Goal: Task Accomplishment & Management: Complete application form

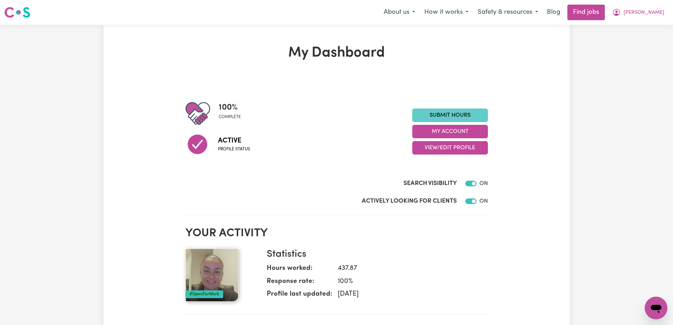
click at [464, 113] on link "Submit Hours" at bounding box center [451, 115] width 76 height 13
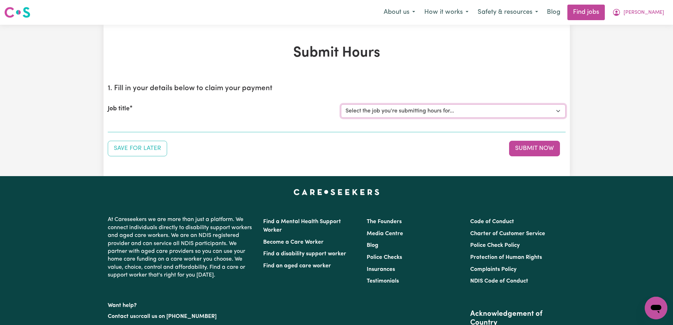
click at [362, 112] on select "Select the job you're submitting hours for... [[PERSON_NAME]] Support Worker To…" at bounding box center [453, 110] width 225 height 13
select select "13761"
click at [341, 104] on select "Select the job you're submitting hours for... [[PERSON_NAME]] Support Worker To…" at bounding box center [453, 110] width 225 height 13
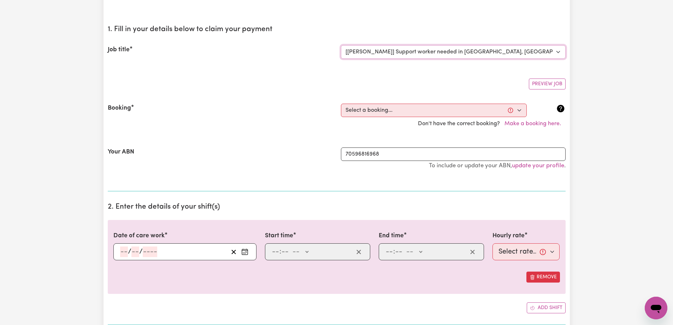
scroll to position [141, 0]
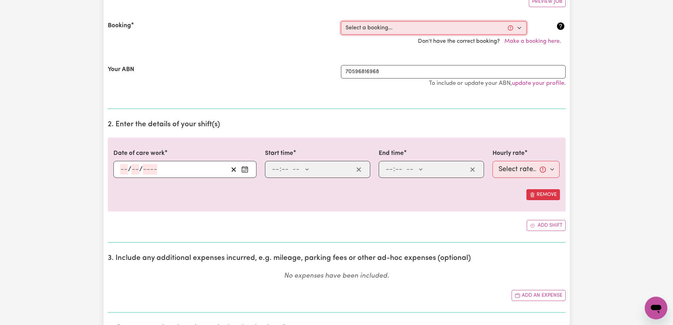
click at [401, 28] on select "Select a booking... [DATE] 09:00am to 12:00pm (RECURRING) [DATE] 09:00am to 12:…" at bounding box center [434, 27] width 186 height 13
select select "336807"
click at [341, 21] on select "Select a booking... [DATE] 09:00am to 12:00pm (RECURRING) [DATE] 09:00am to 12:…" at bounding box center [434, 27] width 186 height 13
type input "[DATE]"
type input "14"
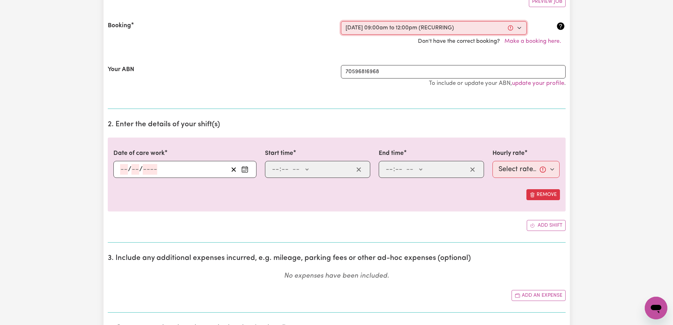
type input "8"
type input "2025"
type input "09:00"
type input "9"
type input "0"
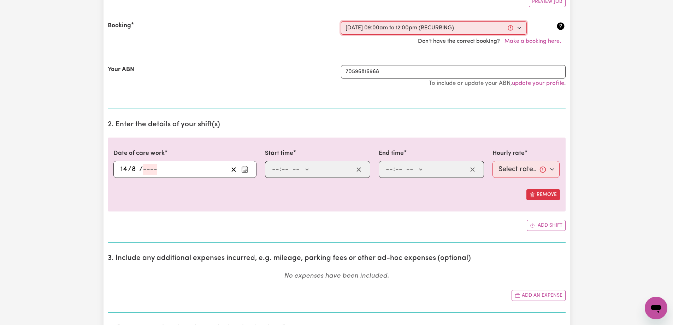
select select "am"
type input "12:00"
type input "12"
type input "0"
select select "pm"
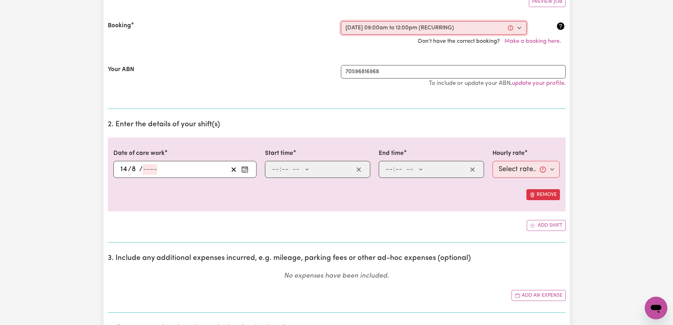
select select "60-Weekday"
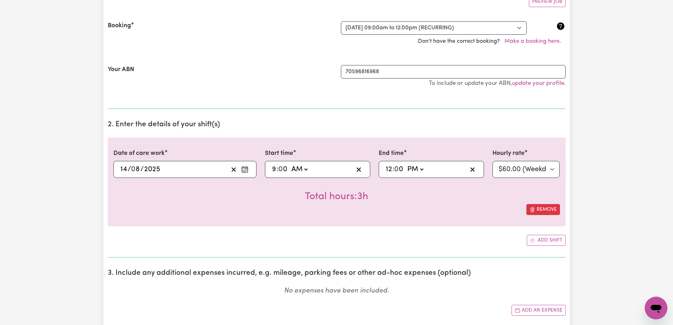
click at [268, 168] on div "09:00 9 : 0 0 AM PM" at bounding box center [317, 169] width 105 height 17
click at [273, 170] on input "9" at bounding box center [274, 169] width 5 height 11
type input "08:00"
type input "8"
click at [388, 168] on input "12" at bounding box center [389, 169] width 7 height 11
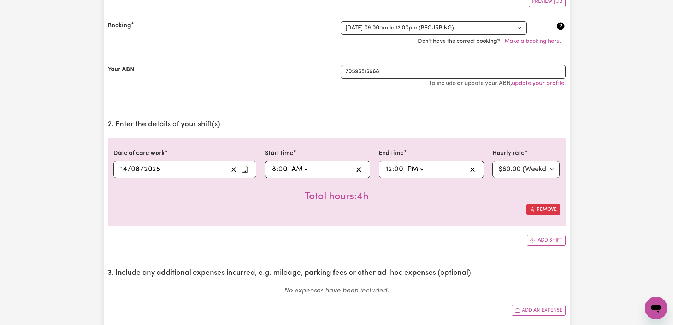
click at [491, 185] on div "Total hours: 4h" at bounding box center [336, 191] width 447 height 26
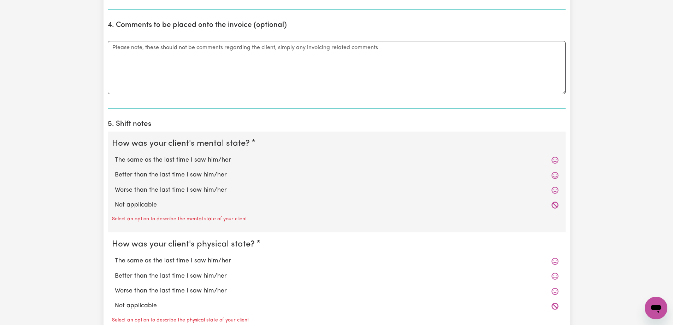
scroll to position [460, 0]
click at [159, 159] on label "The same as the last time I saw him/her" at bounding box center [337, 159] width 444 height 9
click at [115, 155] on input "The same as the last time I saw him/her" at bounding box center [115, 155] width 0 height 0
radio input "true"
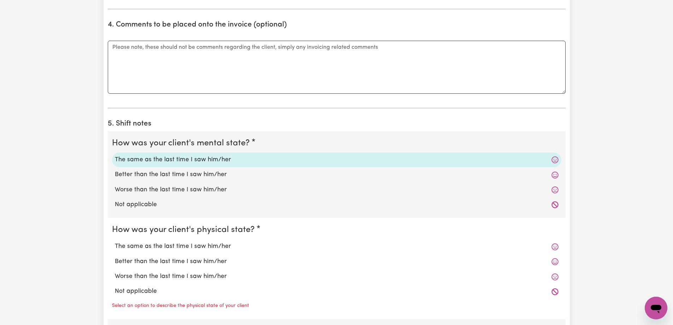
click at [152, 249] on label "The same as the last time I saw him/her" at bounding box center [337, 246] width 444 height 9
click at [115, 242] on input "The same as the last time I saw him/her" at bounding box center [115, 241] width 0 height 0
radio input "true"
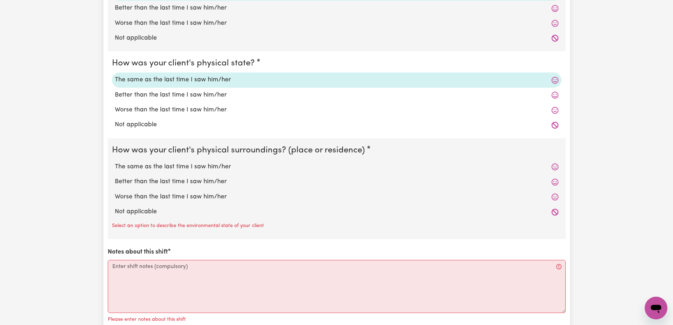
scroll to position [636, 0]
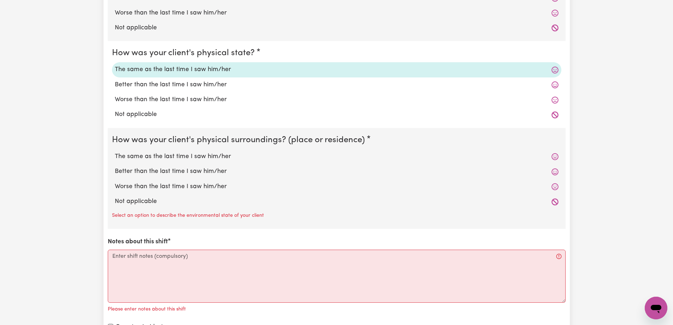
click at [158, 159] on label "The same as the last time I saw him/her" at bounding box center [337, 156] width 444 height 9
click at [115, 152] on input "The same as the last time I saw him/her" at bounding box center [115, 152] width 0 height 0
radio input "true"
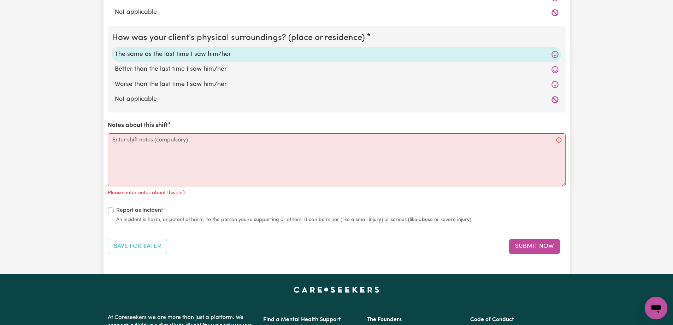
scroll to position [742, 0]
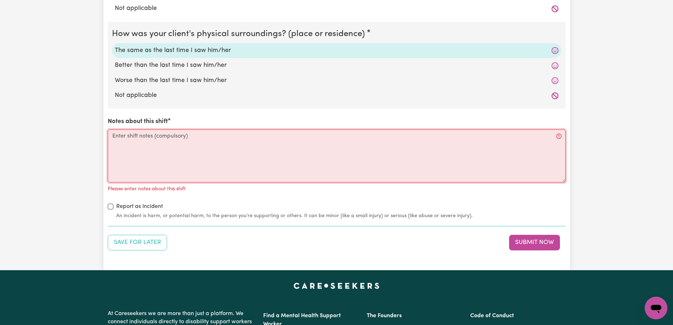
click at [134, 148] on textarea "Notes about this shift" at bounding box center [337, 155] width 458 height 53
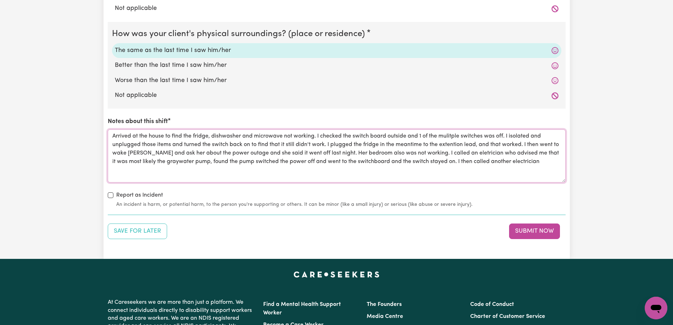
click at [441, 161] on textarea "Arrived at the house to find the fridge, dishwasher and microwave not working. …" at bounding box center [337, 155] width 458 height 53
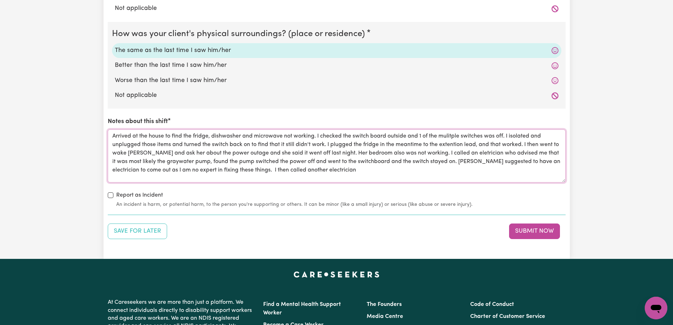
click at [346, 174] on textarea "Arrived at the house to find the fridge, dishwasher and microwave not working. …" at bounding box center [337, 155] width 458 height 53
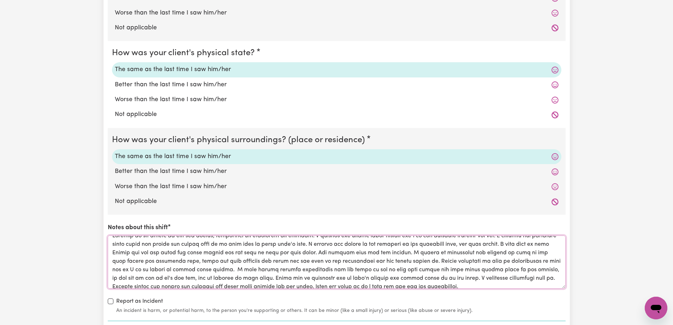
scroll to position [0, 0]
drag, startPoint x: 603, startPoint y: 246, endPoint x: 601, endPoint y: 233, distance: 13.3
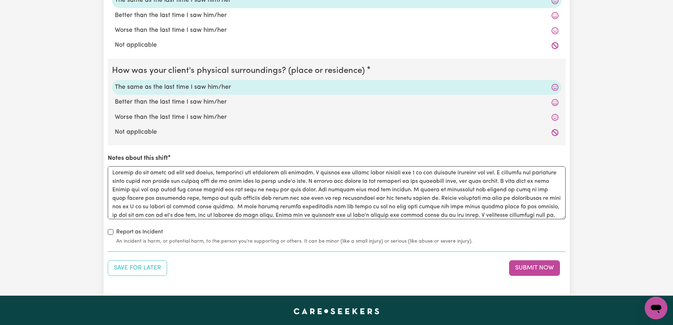
scroll to position [707, 0]
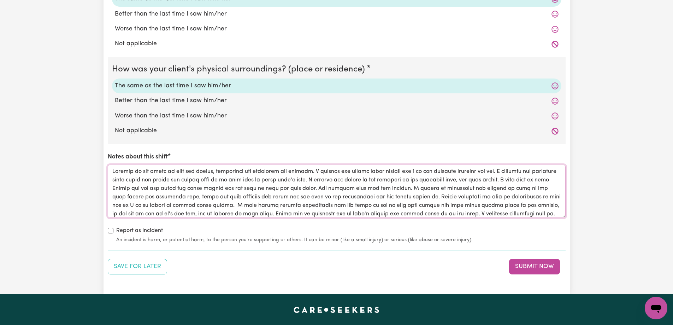
click at [288, 211] on textarea "Notes about this shift" at bounding box center [337, 191] width 458 height 53
click at [291, 171] on textarea "Notes about this shift" at bounding box center [337, 191] width 458 height 53
click at [314, 173] on textarea "Notes about this shift" at bounding box center [337, 191] width 458 height 53
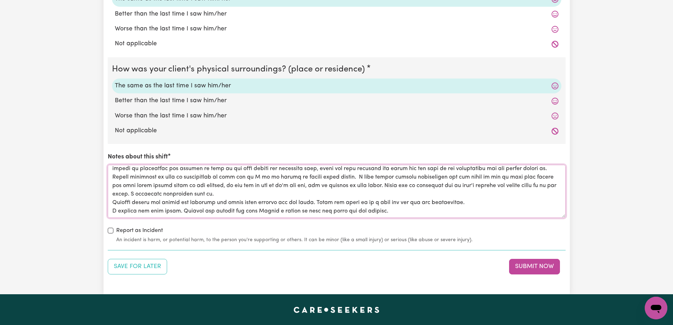
type textarea "Arrived at the house to find the fridge, dishwasher and microwave not working, …"
click at [110, 231] on input "Report as Incident" at bounding box center [111, 231] width 6 height 6
checkbox input "true"
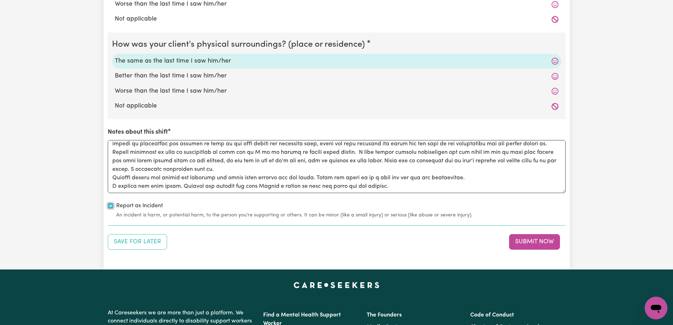
scroll to position [742, 0]
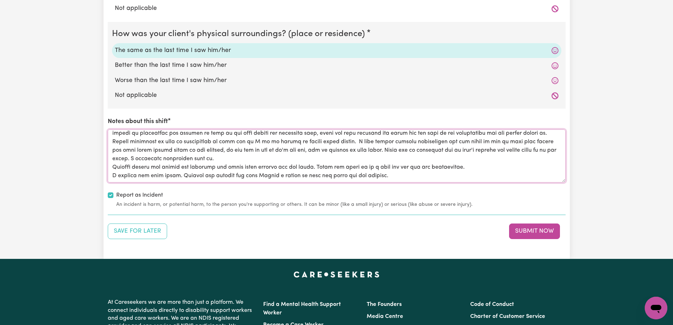
click at [402, 177] on textarea "Notes about this shift" at bounding box center [337, 155] width 458 height 53
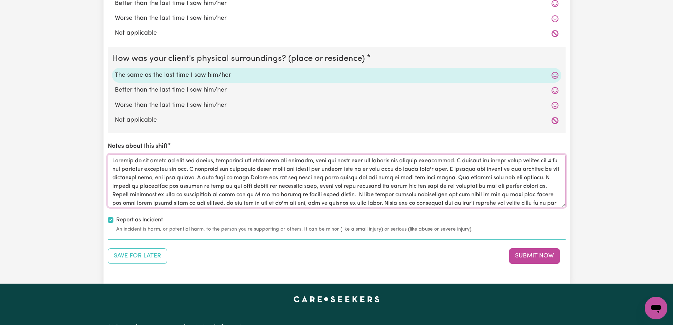
scroll to position [707, 0]
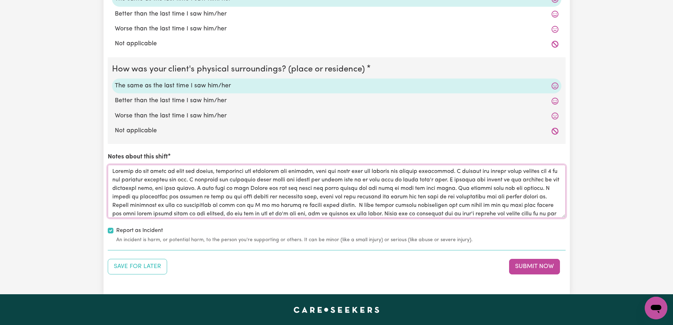
click at [209, 181] on textarea "Notes about this shift" at bounding box center [337, 191] width 458 height 53
click at [277, 189] on textarea "Notes about this shift" at bounding box center [337, 191] width 458 height 53
click at [290, 197] on textarea "Notes about this shift" at bounding box center [337, 191] width 458 height 53
click at [230, 205] on textarea "Notes about this shift" at bounding box center [337, 191] width 458 height 53
click at [393, 206] on textarea "Notes about this shift" at bounding box center [337, 191] width 458 height 53
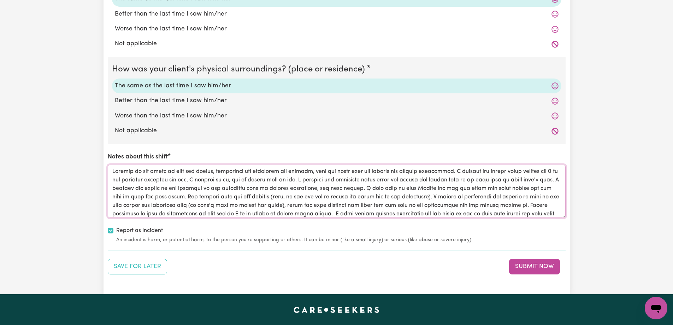
click at [370, 206] on textarea "Notes about this shift" at bounding box center [337, 191] width 458 height 53
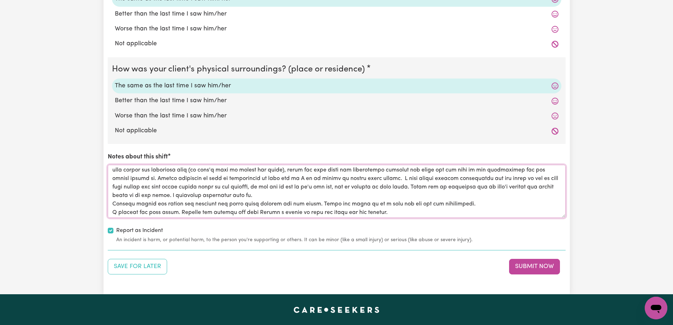
click at [449, 179] on textarea "Notes about this shift" at bounding box center [337, 191] width 458 height 53
click at [448, 179] on textarea "Notes about this shift" at bounding box center [337, 191] width 458 height 53
click at [127, 195] on textarea "Notes about this shift" at bounding box center [337, 191] width 458 height 53
click at [327, 196] on textarea "Notes about this shift" at bounding box center [337, 191] width 458 height 53
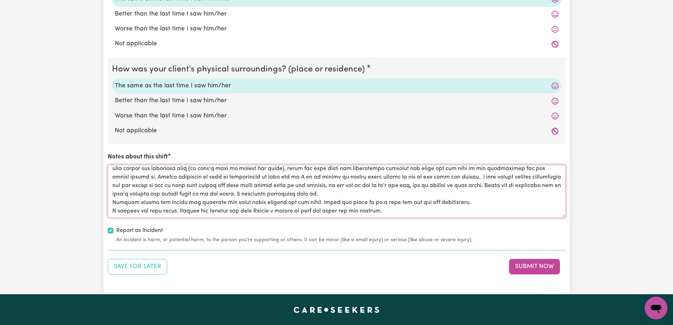
drag, startPoint x: 322, startPoint y: 203, endPoint x: 463, endPoint y: 199, distance: 141.1
click at [463, 199] on textarea "Notes about this shift" at bounding box center [337, 191] width 458 height 53
click at [330, 193] on textarea "Notes about this shift" at bounding box center [337, 191] width 458 height 53
paste textarea "There was going to be a call out fee for the electrician."
drag, startPoint x: 349, startPoint y: 193, endPoint x: 357, endPoint y: 194, distance: 8.3
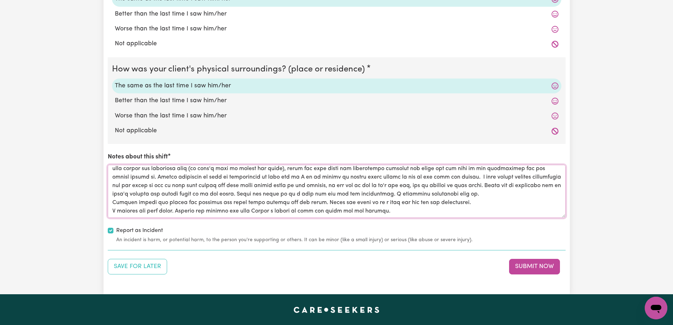
click at [357, 194] on textarea "Notes about this shift" at bounding box center [337, 191] width 458 height 53
click at [398, 195] on textarea "Notes about this shift" at bounding box center [337, 191] width 458 height 53
click at [467, 195] on textarea "Notes about this shift" at bounding box center [337, 191] width 458 height 53
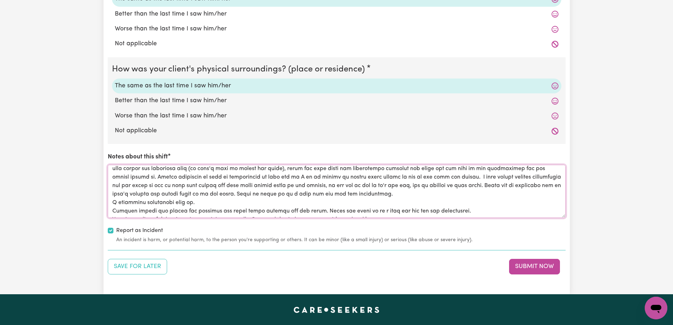
scroll to position [45, 0]
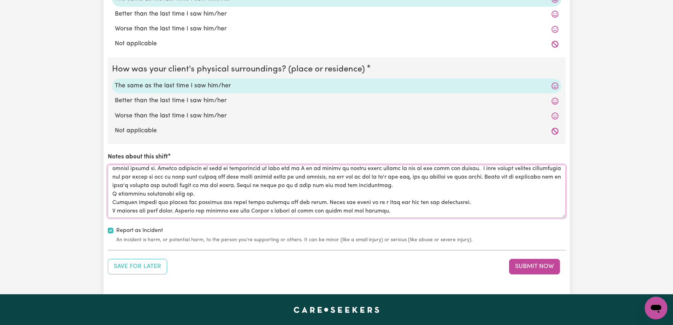
click at [198, 193] on textarea "Notes about this shift" at bounding box center [337, 191] width 458 height 53
click at [189, 195] on textarea "Notes about this shift" at bounding box center [337, 191] width 458 height 53
click at [192, 194] on textarea "Notes about this shift" at bounding box center [337, 191] width 458 height 53
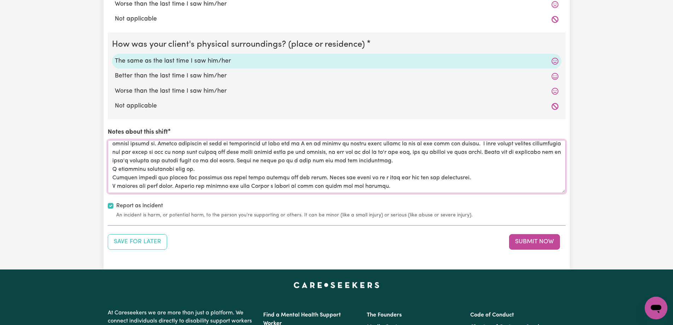
scroll to position [742, 0]
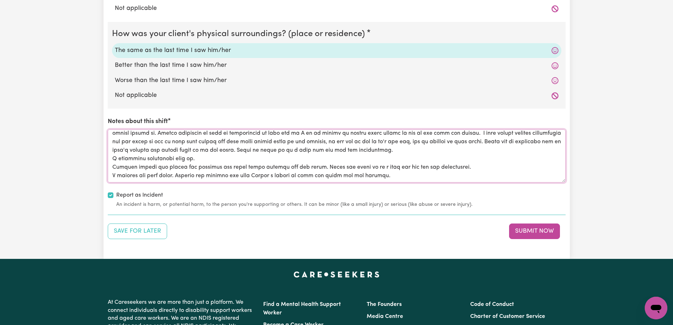
drag, startPoint x: 414, startPoint y: 173, endPoint x: 324, endPoint y: 165, distance: 90.5
click at [324, 165] on textarea "Notes about this shift" at bounding box center [337, 155] width 458 height 53
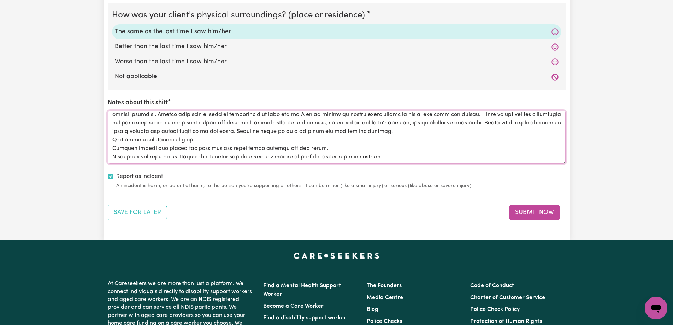
scroll to position [778, 0]
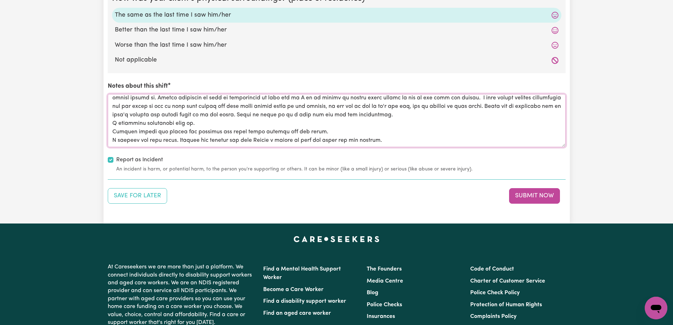
click at [410, 140] on textarea "Notes about this shift" at bounding box center [337, 120] width 458 height 53
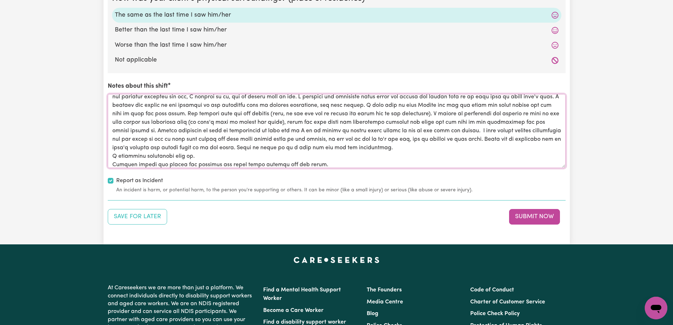
drag, startPoint x: 565, startPoint y: 146, endPoint x: 557, endPoint y: 180, distance: 34.8
click at [559, 168] on textarea "Notes about this shift" at bounding box center [337, 131] width 458 height 74
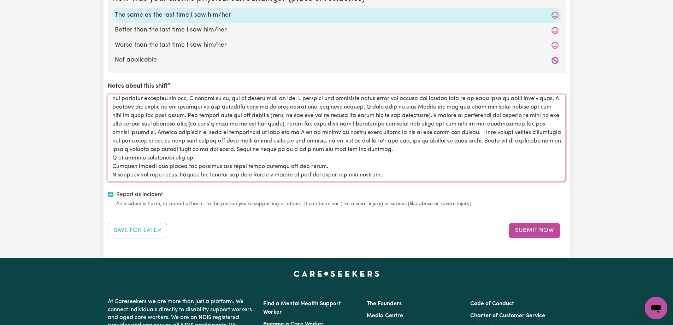
scroll to position [11, 0]
drag, startPoint x: 409, startPoint y: 177, endPoint x: 381, endPoint y: 174, distance: 28.4
click at [409, 177] on textarea "Notes about this shift" at bounding box center [337, 138] width 458 height 88
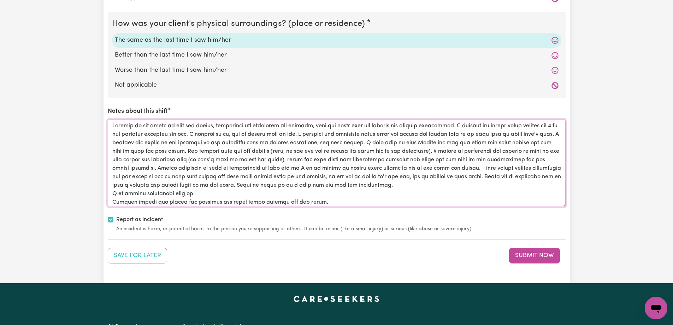
scroll to position [707, 0]
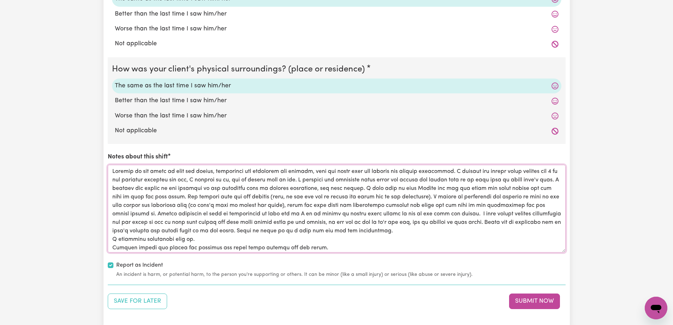
click at [315, 173] on textarea "Notes about this shift" at bounding box center [337, 209] width 458 height 88
click at [213, 215] on textarea "Notes about this shift" at bounding box center [337, 209] width 458 height 88
click at [128, 189] on textarea "Notes about this shift" at bounding box center [337, 209] width 458 height 88
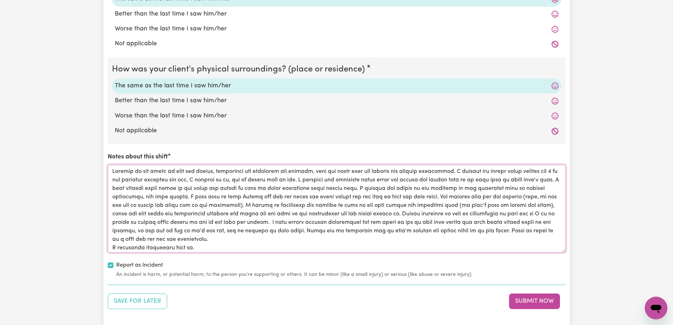
click at [198, 244] on textarea "Notes about this shift" at bounding box center [337, 209] width 458 height 88
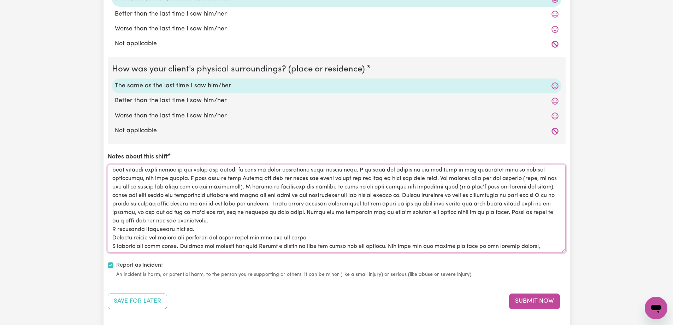
scroll to position [28, 0]
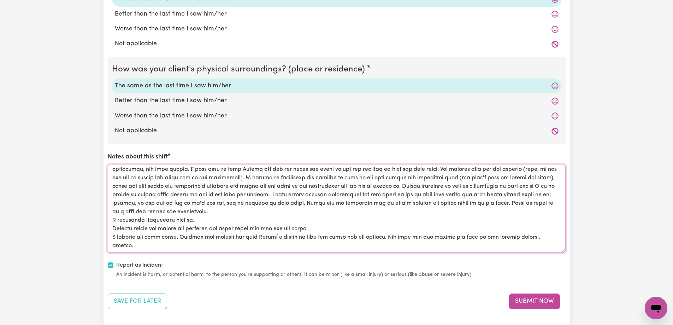
click at [147, 247] on textarea "Notes about this shift" at bounding box center [337, 209] width 458 height 88
type textarea "Arrived at the house to find the fridge, dishwasher and microwave not working, …"
click at [533, 301] on button "Submit Now" at bounding box center [534, 301] width 51 height 16
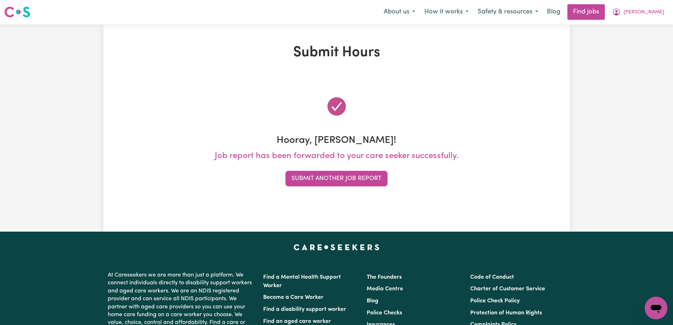
scroll to position [0, 0]
